Goal: Ask a question

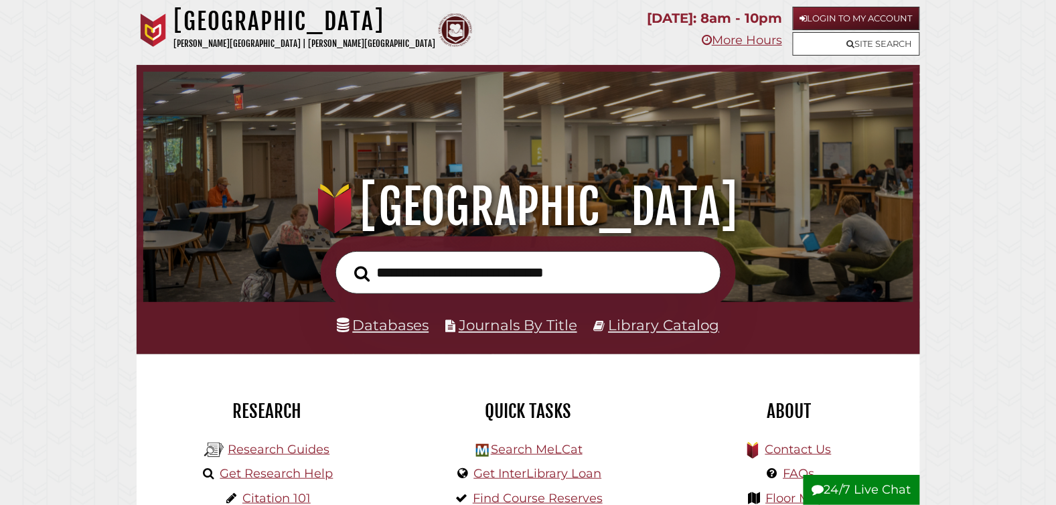
scroll to position [254, 763]
click at [878, 488] on button "24/7 Live Chat" at bounding box center [861, 490] width 116 height 31
click at [856, 491] on button "24/7 Live Chat" at bounding box center [861, 490] width 116 height 31
